Goal: Find specific fact: Find contact information

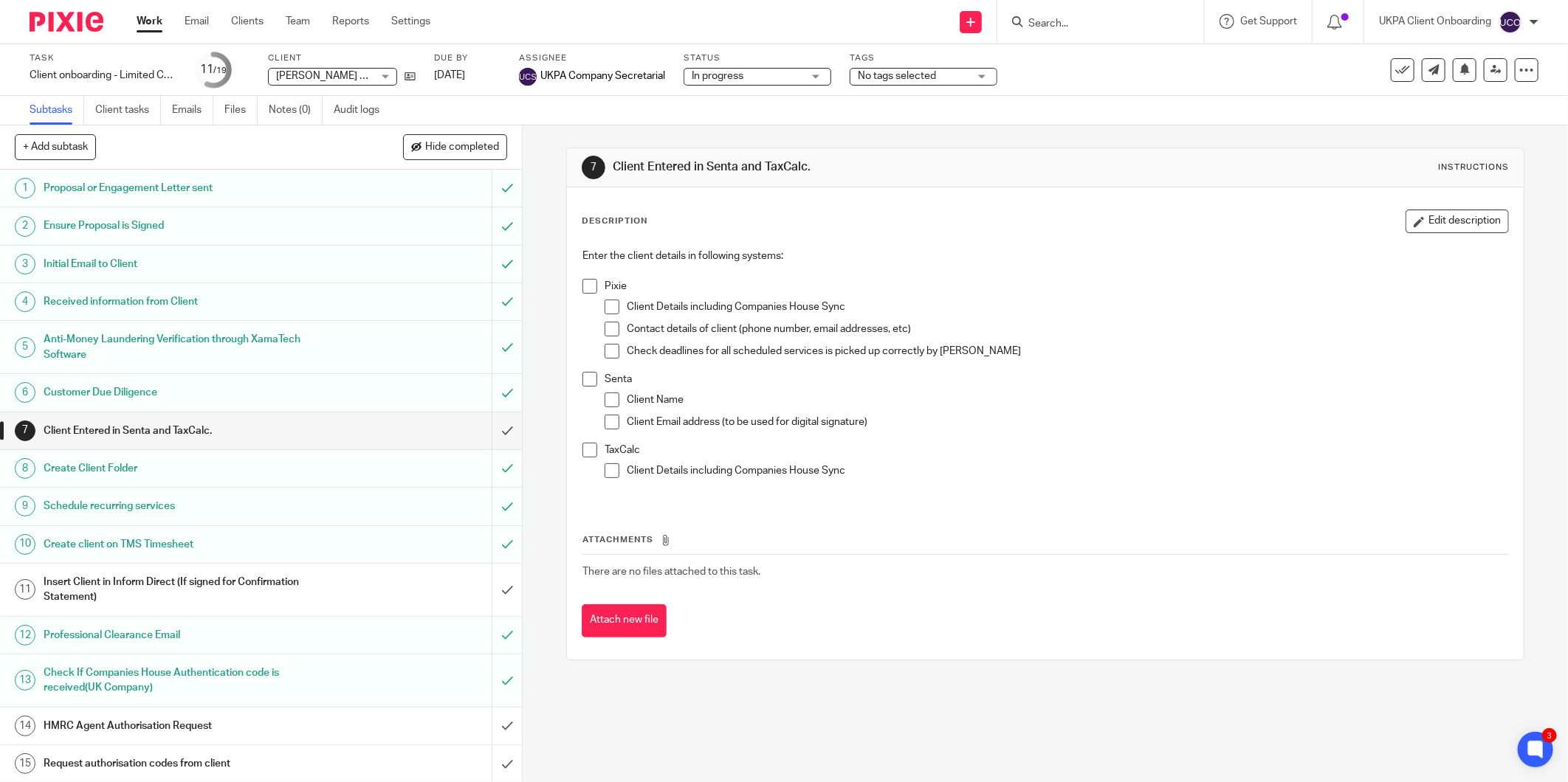
scroll to position [170, 0]
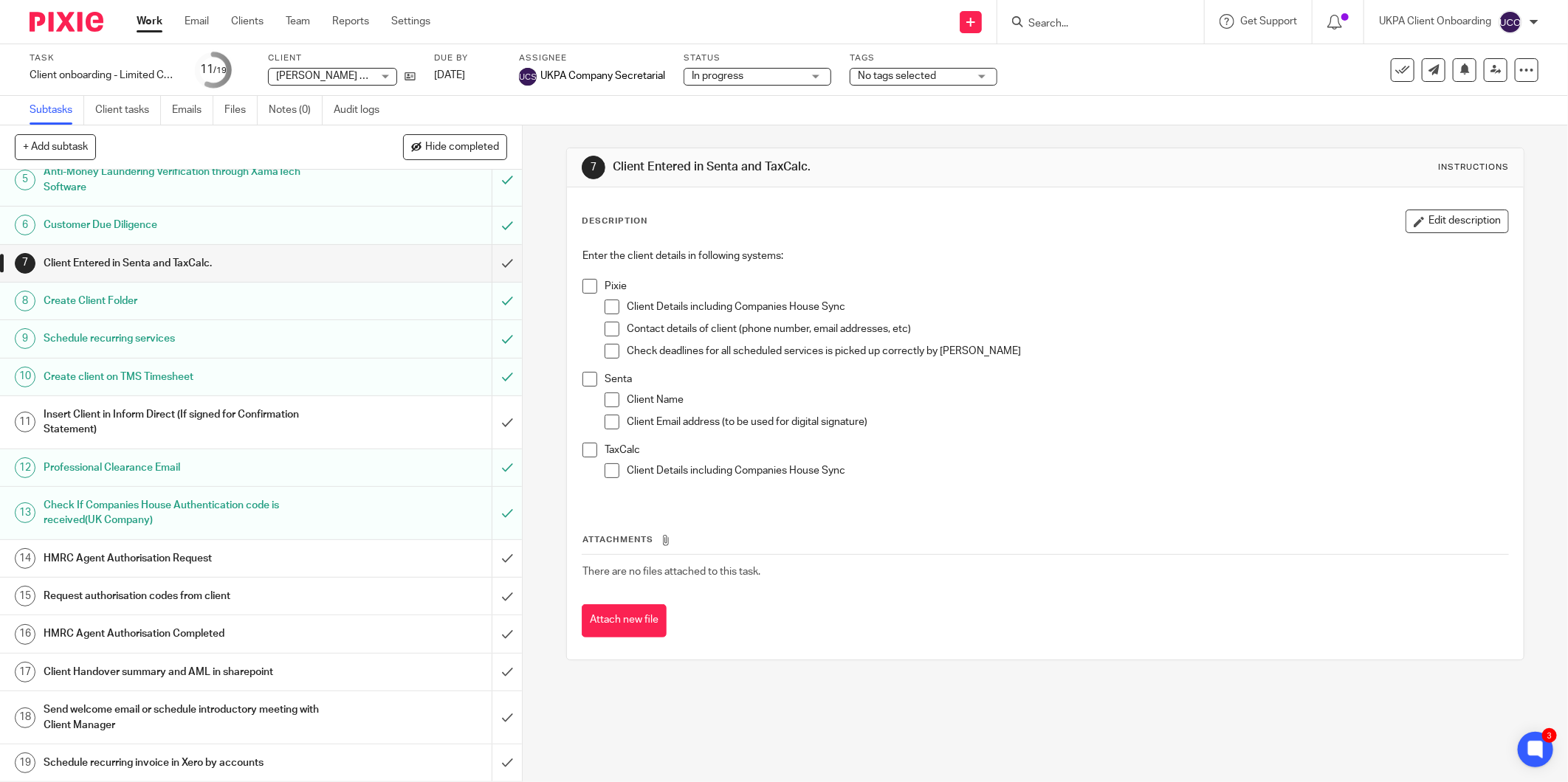
click at [1041, 21] on input "Search" at bounding box center [1094, 24] width 133 height 13
type input "PERNEST"
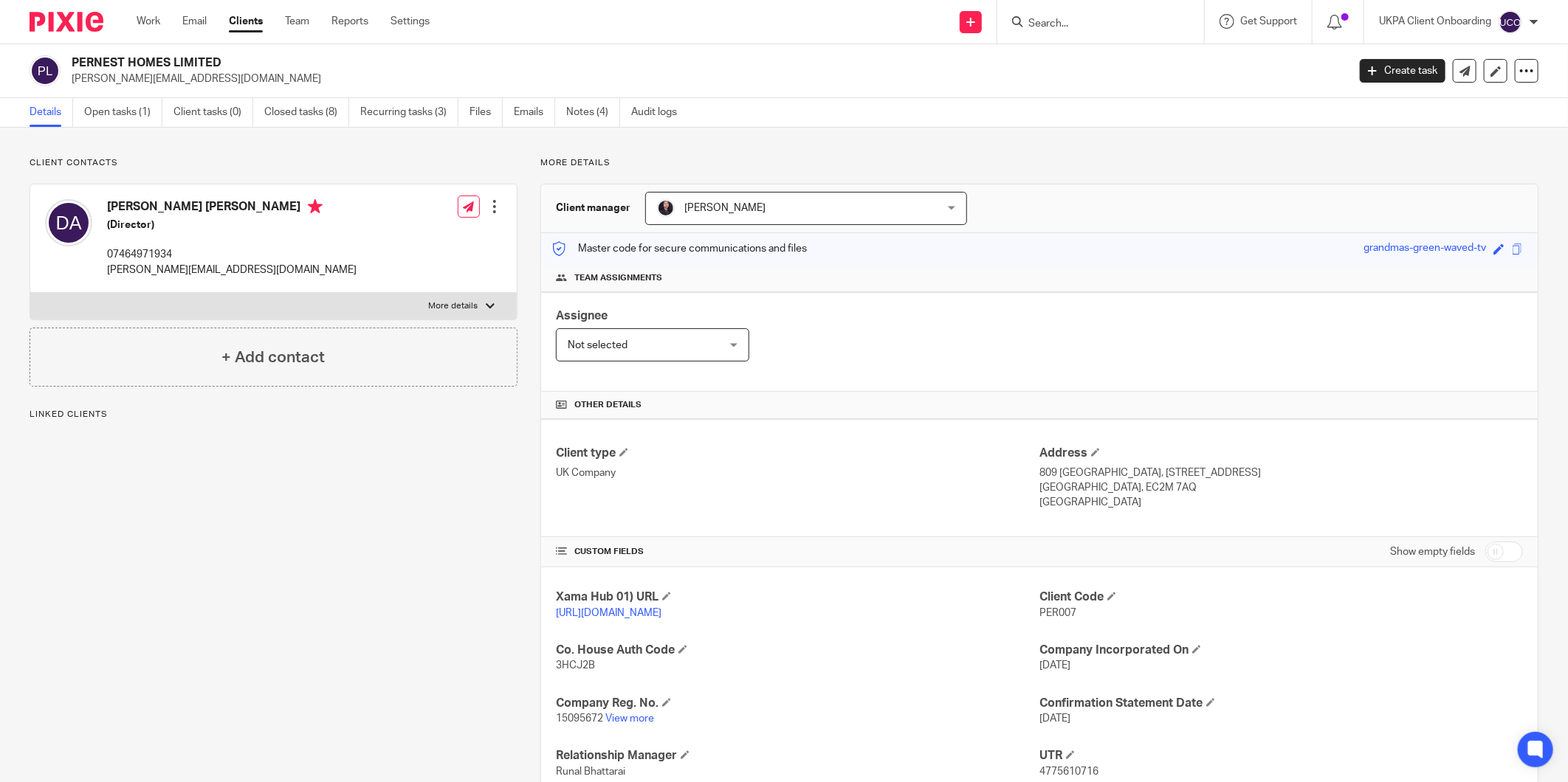
click at [207, 284] on div "Damian Kwesi Agbodza (Director) 07464971934 damian.agbodza@pernesthomes.co.uk" at bounding box center [201, 239] width 311 height 93
drag, startPoint x: 0, startPoint y: 0, endPoint x: 207, endPoint y: 284, distance: 351.4
click at [207, 284] on div "Damian Kwesi Agbodza (Director) 07464971934 damian.agbodza@pernesthomes.co.uk" at bounding box center [201, 239] width 311 height 93
copy div "damian.agbodza@pernesthomes.co.uk"
click at [599, 112] on link "Notes (4)" at bounding box center [593, 112] width 54 height 29
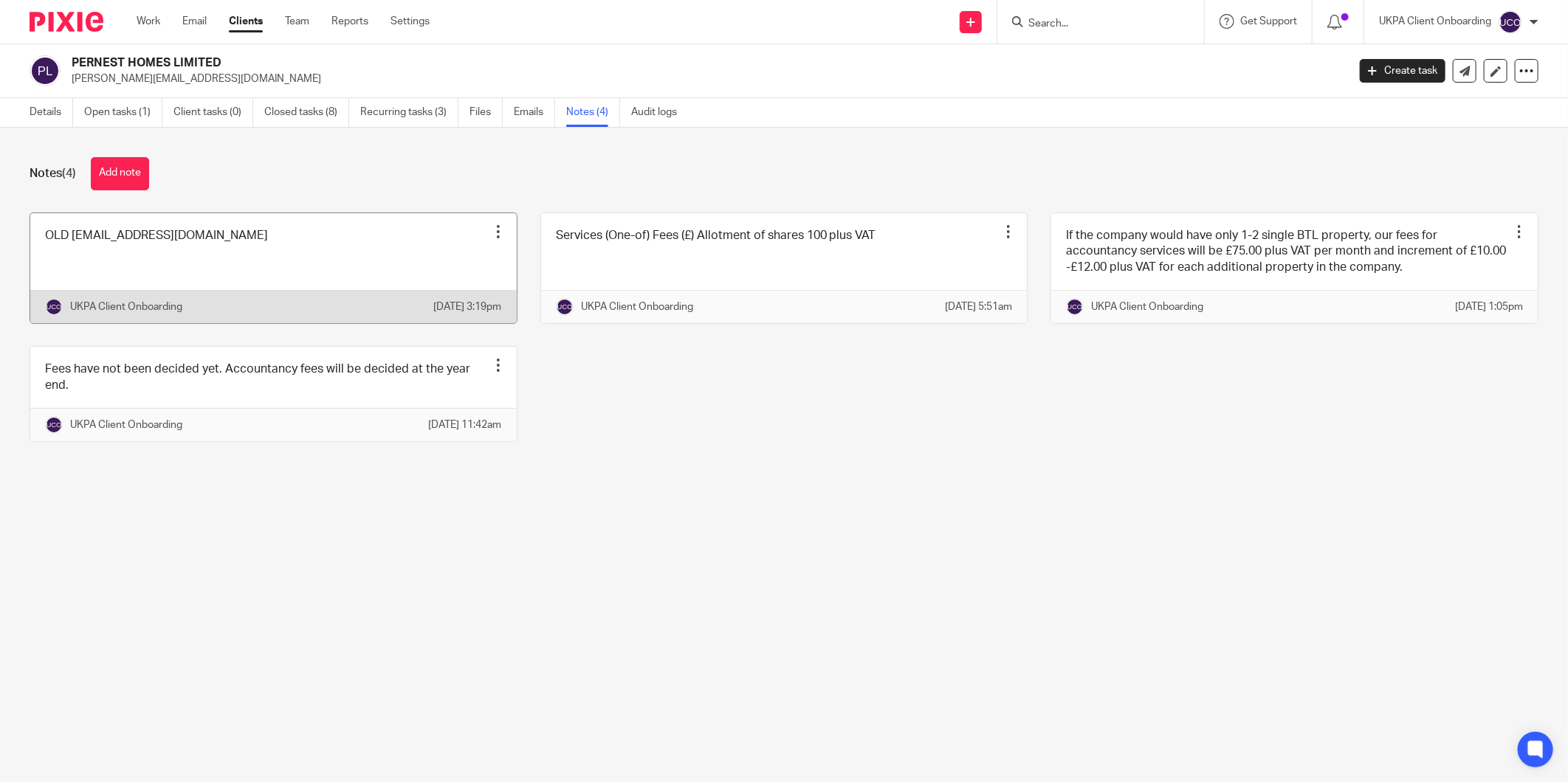
click at [217, 288] on link at bounding box center [273, 268] width 487 height 110
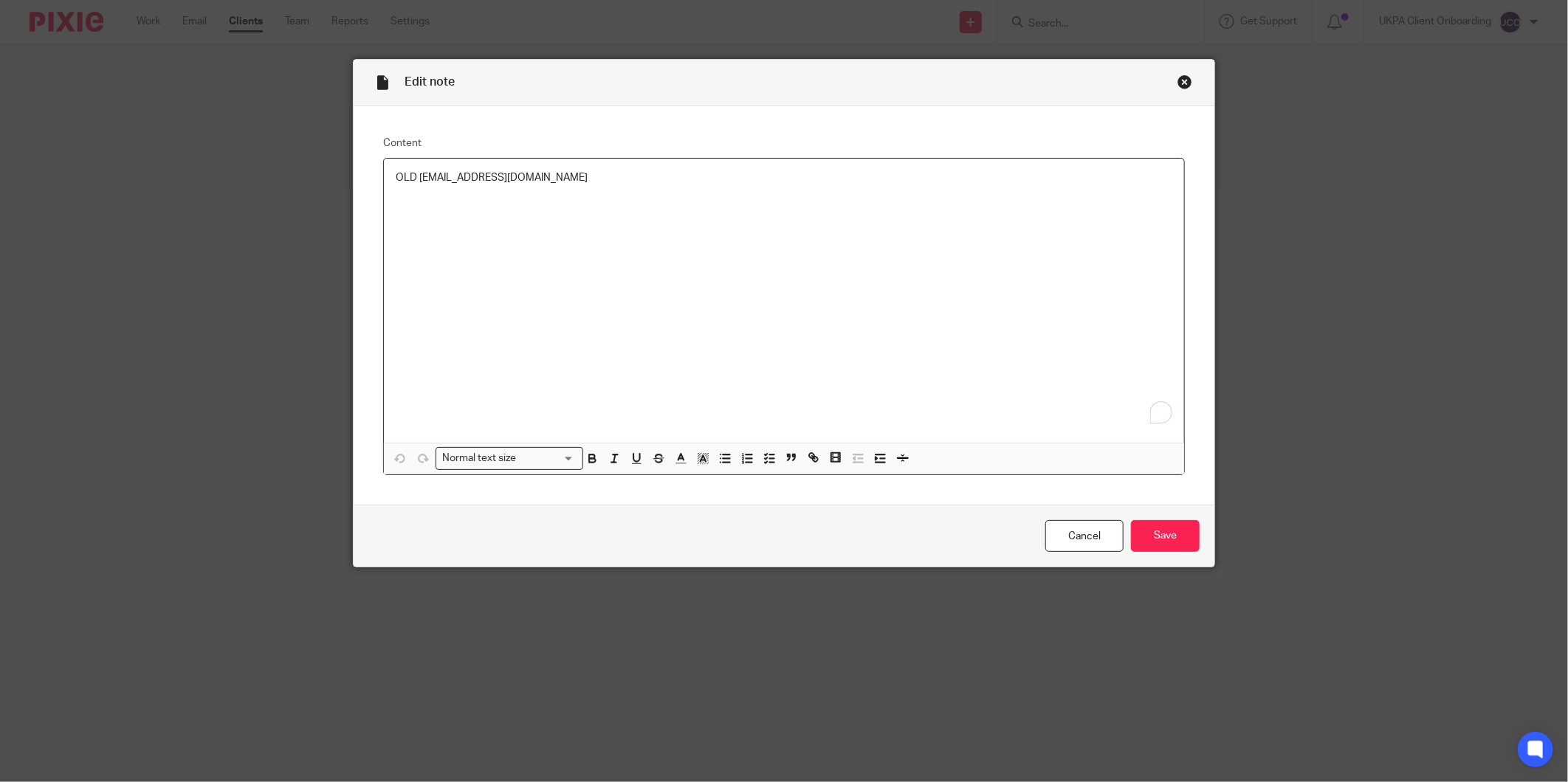
drag, startPoint x: 635, startPoint y: 178, endPoint x: 446, endPoint y: 179, distance: 189.0
click at [446, 179] on p "OLD EMAIL-damian.agbodza@pernesthomes.co.uk" at bounding box center [784, 178] width 777 height 15
copy p "[PERSON_NAME][EMAIL_ADDRESS][DOMAIN_NAME]"
click at [1178, 82] on div "Close this dialog window" at bounding box center [1185, 82] width 15 height 15
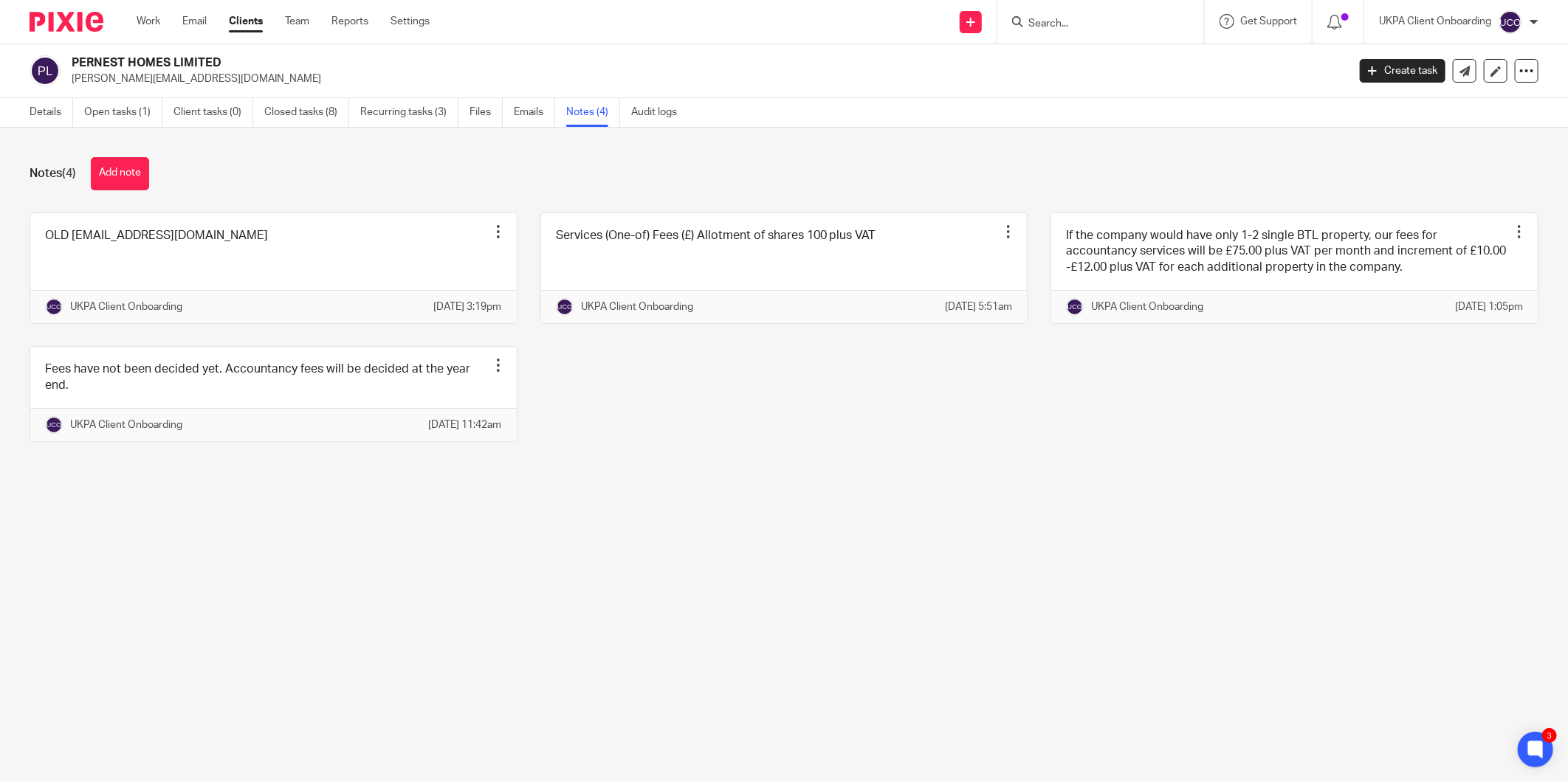
drag, startPoint x: 209, startPoint y: 93, endPoint x: 208, endPoint y: 83, distance: 10.0
click at [208, 87] on div "PERNEST HOMES LIMITED damian.agbodza@pernesthomes.co.uk Create task Update from…" at bounding box center [784, 71] width 1568 height 54
click at [208, 83] on p "damian.agbodza@pernesthomes.co.uk" at bounding box center [705, 79] width 1267 height 15
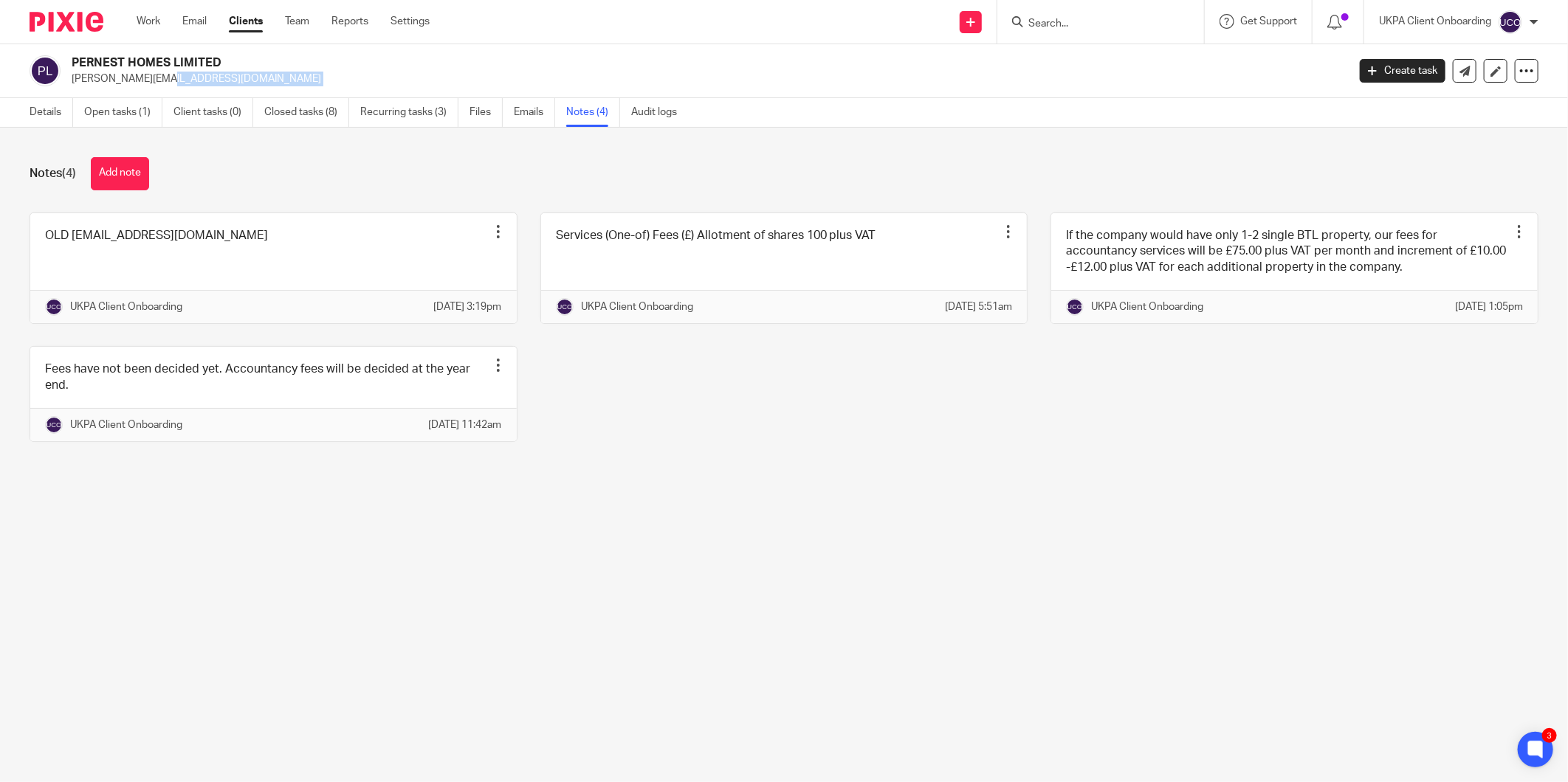
copy main "damian.agbodza@pernesthomes.co.uk Create task Update from Companies House Expor…"
click at [24, 106] on div "Details Open tasks (1) Client tasks (0) Closed tasks (8) Recurring tasks (3) Fi…" at bounding box center [357, 112] width 714 height 29
click at [34, 106] on link "Details" at bounding box center [51, 112] width 43 height 29
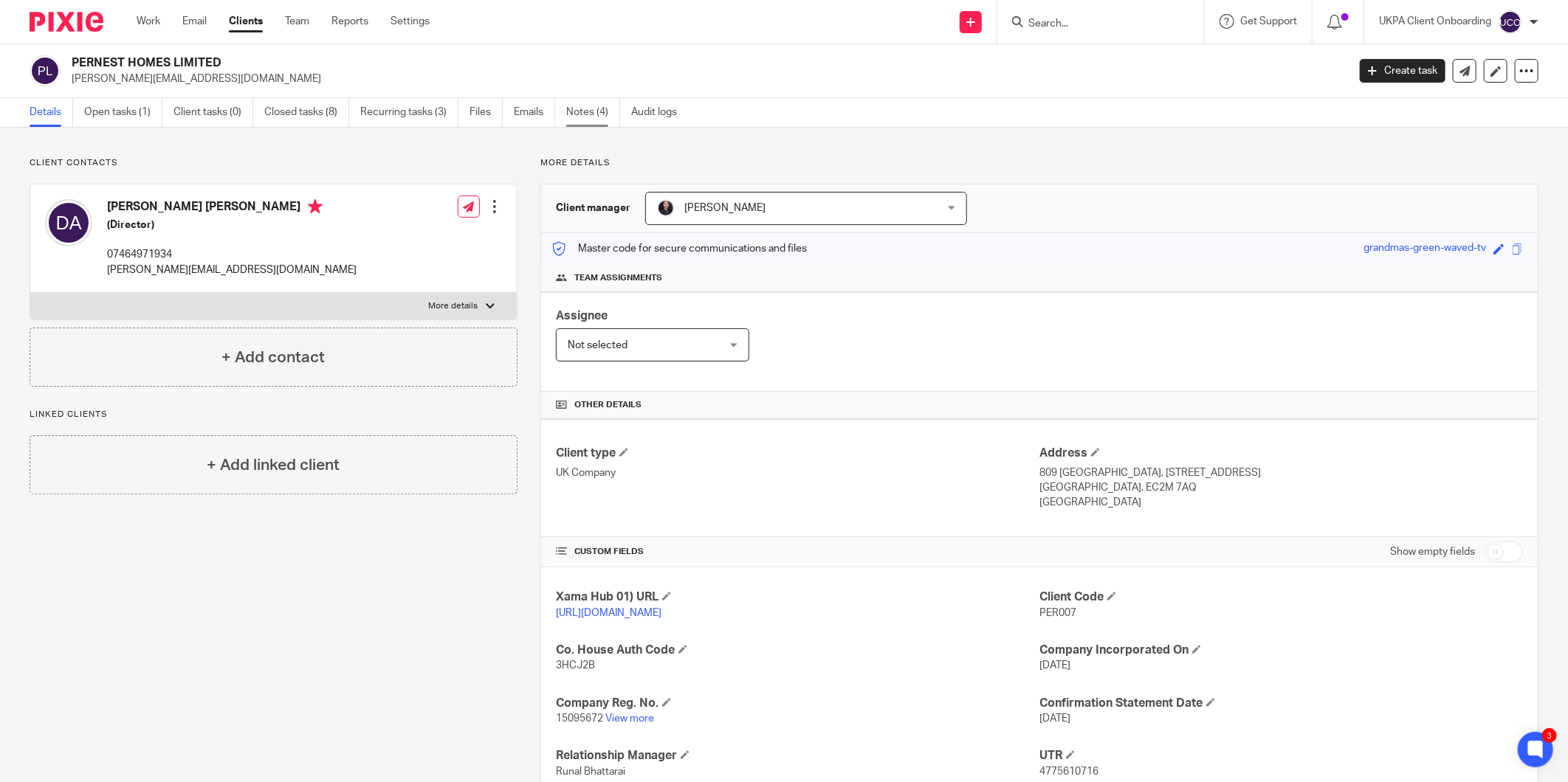
click at [573, 101] on link "Notes (4)" at bounding box center [593, 112] width 54 height 29
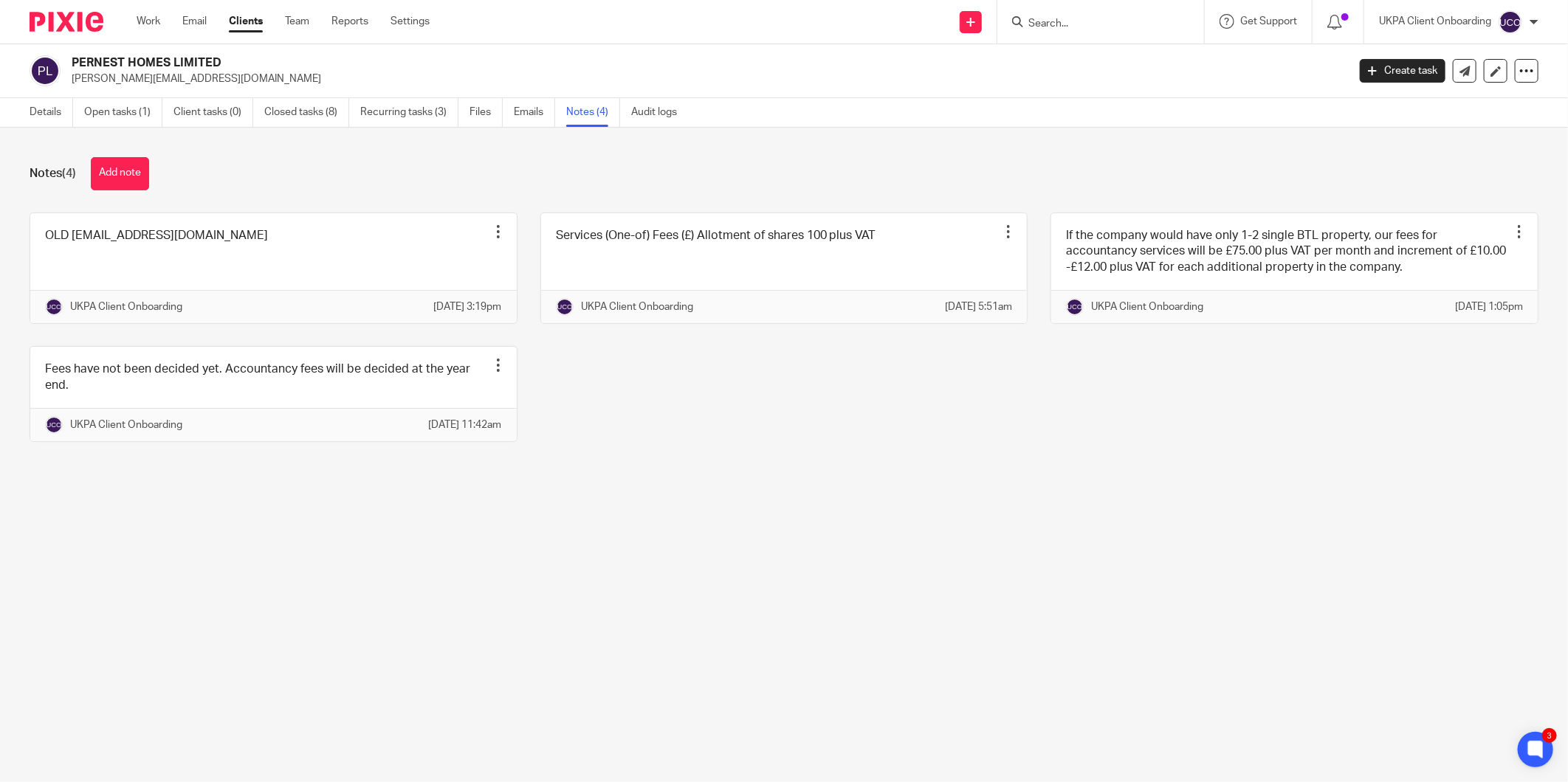
click at [1427, 578] on main "PERNEST HOMES LIMITED [PERSON_NAME][EMAIL_ADDRESS][DOMAIN_NAME] Create task Upd…" at bounding box center [784, 391] width 1568 height 782
